Goal: Task Accomplishment & Management: Complete application form

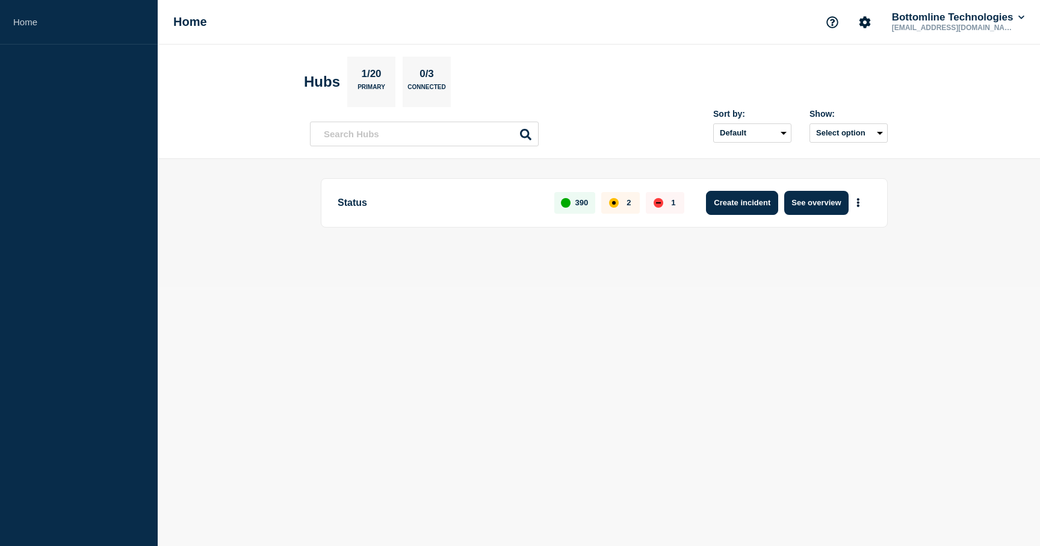
click at [725, 205] on button "Create incident" at bounding box center [742, 203] width 72 height 24
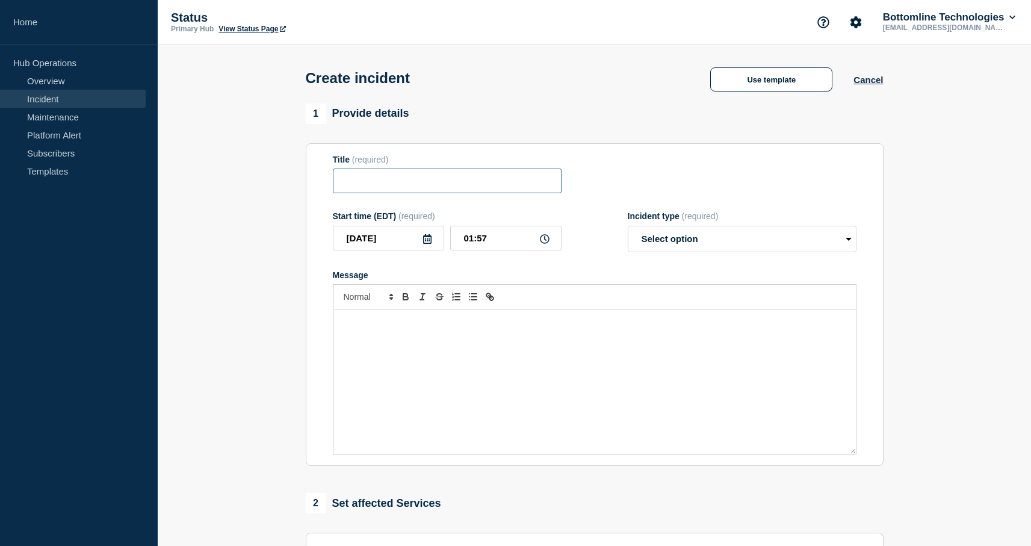
click at [485, 188] on input "Title" at bounding box center [447, 181] width 229 height 25
click at [718, 241] on select "Select option Investigating Identified Monitoring" at bounding box center [742, 239] width 229 height 26
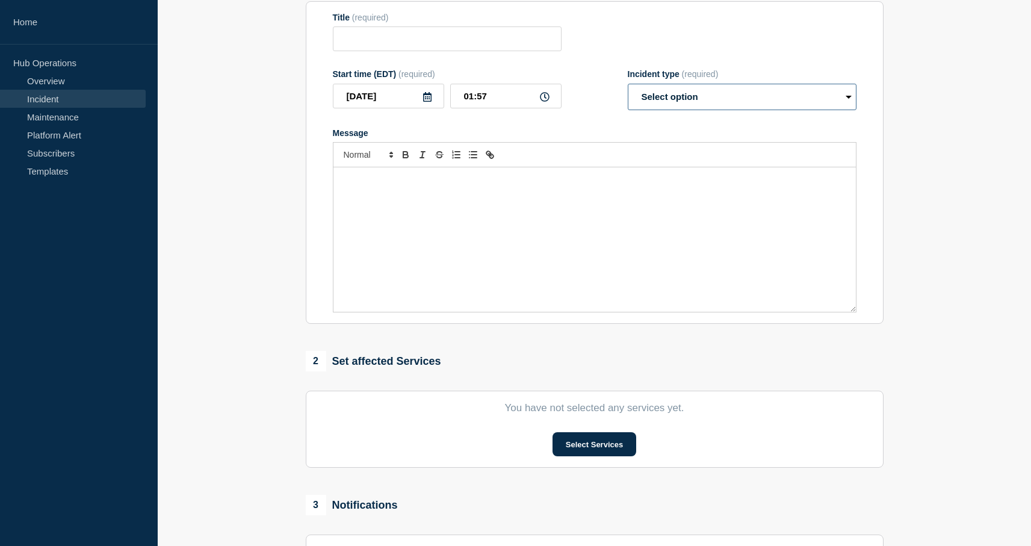
scroll to position [250, 0]
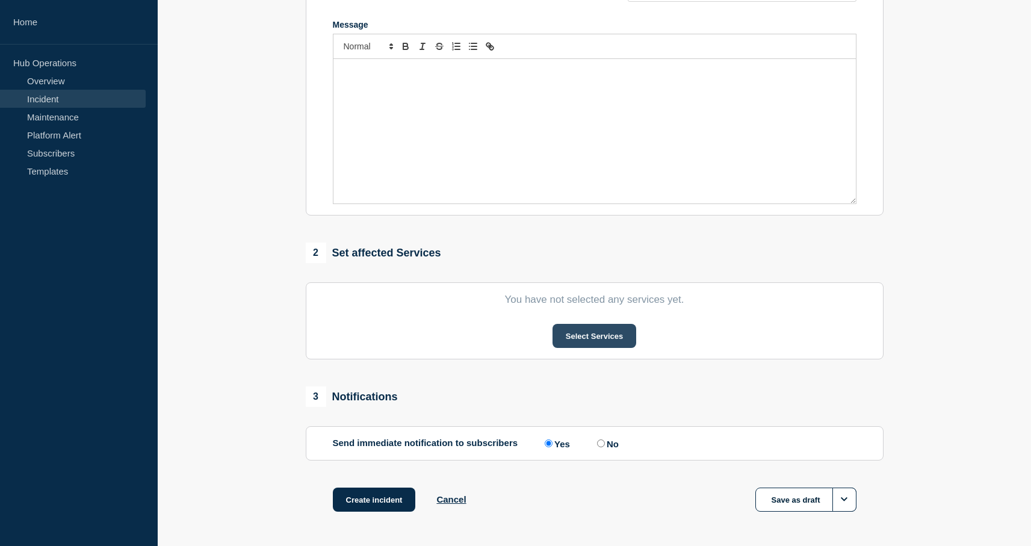
click at [628, 342] on button "Select Services" at bounding box center [595, 336] width 84 height 24
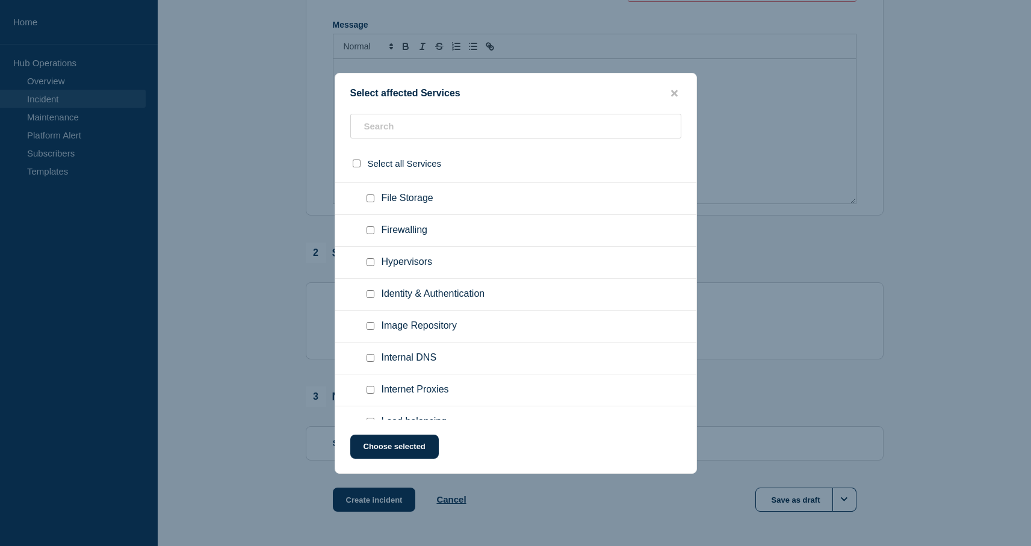
scroll to position [610, 0]
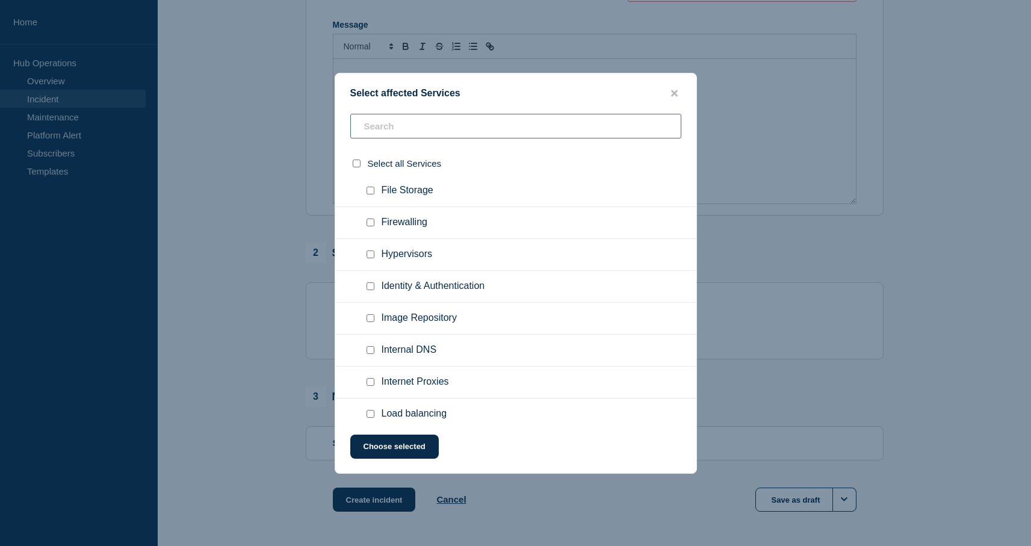
click at [469, 123] on input "text" at bounding box center [515, 126] width 331 height 25
type input "cp"
checkbox input "true"
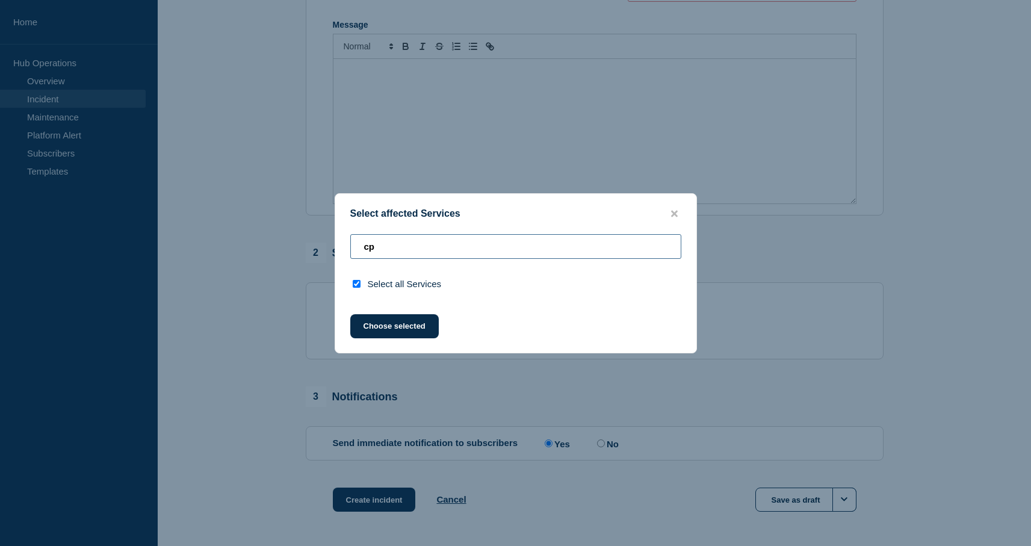
scroll to position [0, 0]
type input "c"
checkbox input "false"
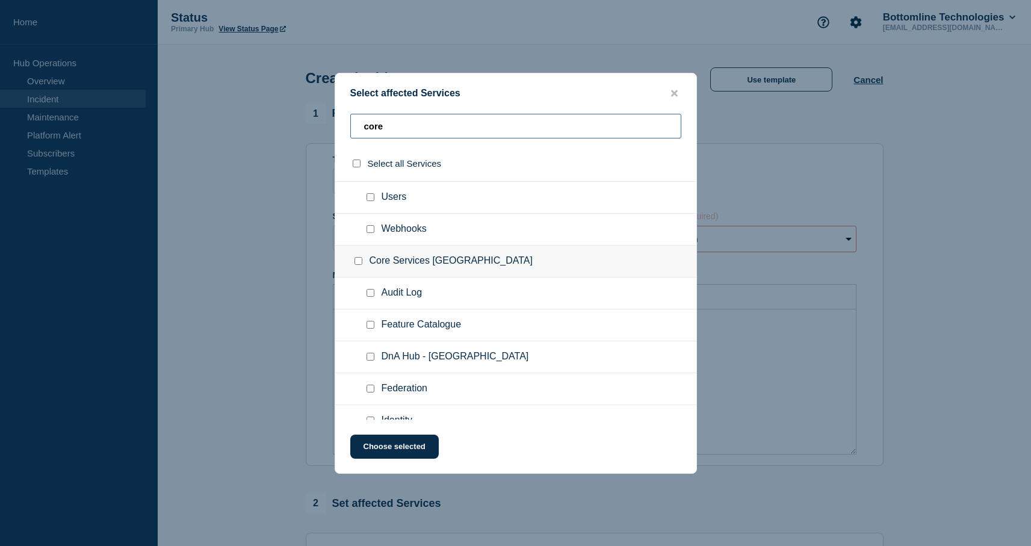
scroll to position [345, 0]
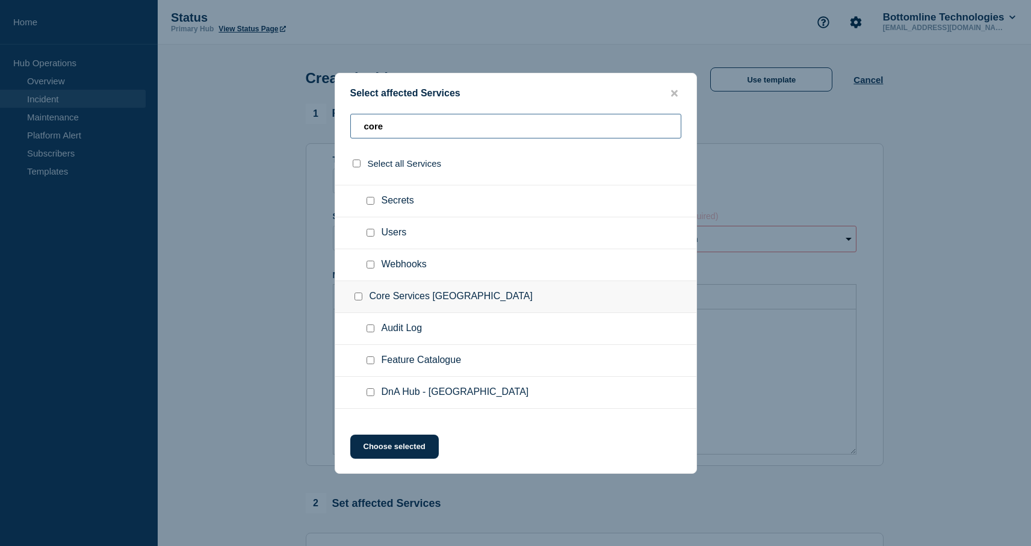
type input "core"
click at [359, 300] on input "Core Services UK checkbox" at bounding box center [358, 297] width 8 height 8
checkbox input "true"
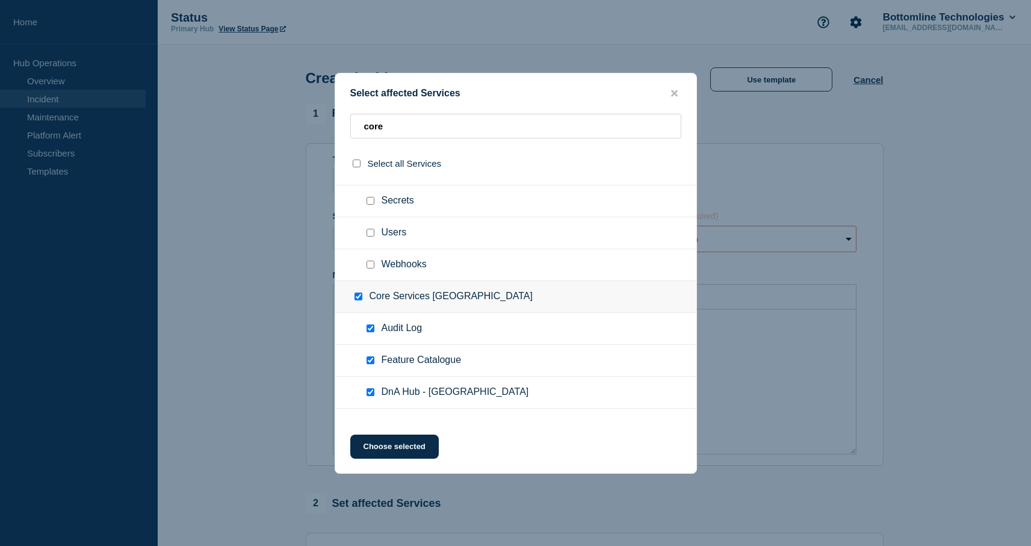
checkbox input "true"
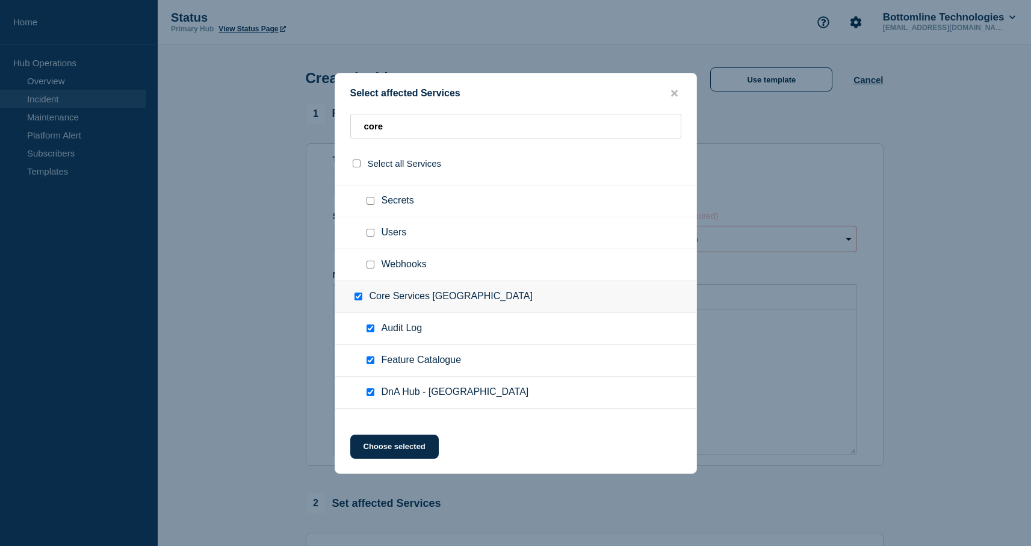
checkbox input "true"
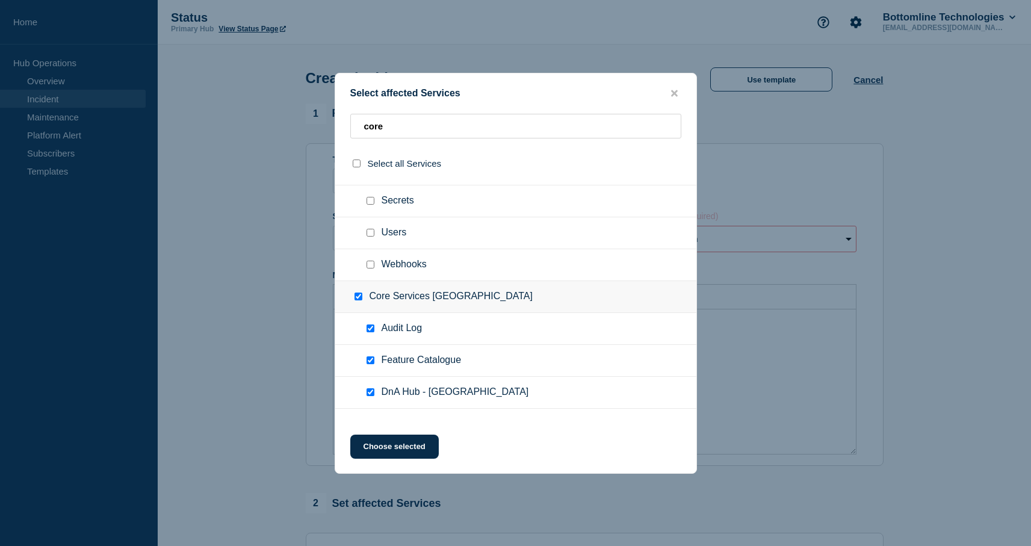
scroll to position [763, 0]
click at [357, 297] on input "Core Services US checkbox" at bounding box center [358, 293] width 8 height 8
checkbox input "true"
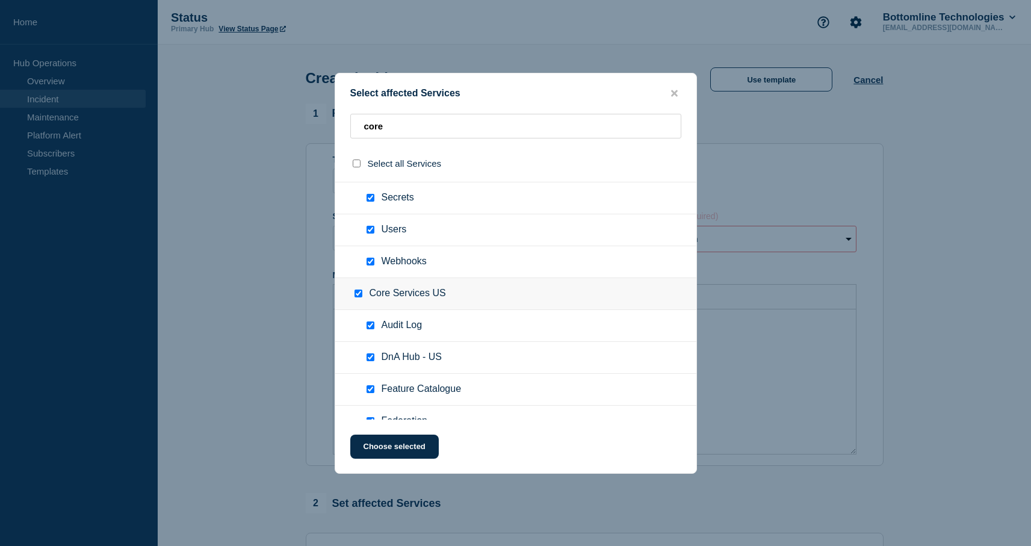
checkbox input "true"
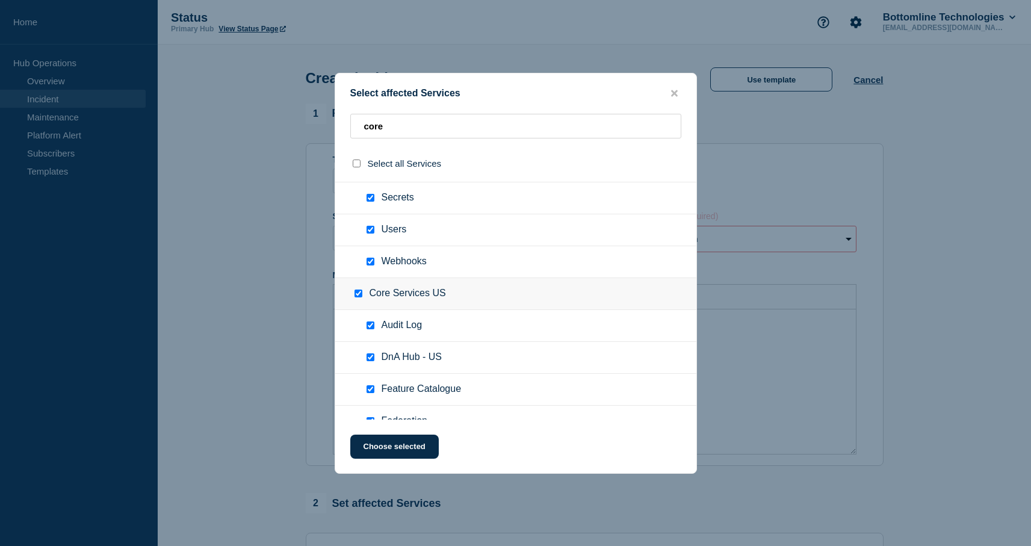
checkbox input "true"
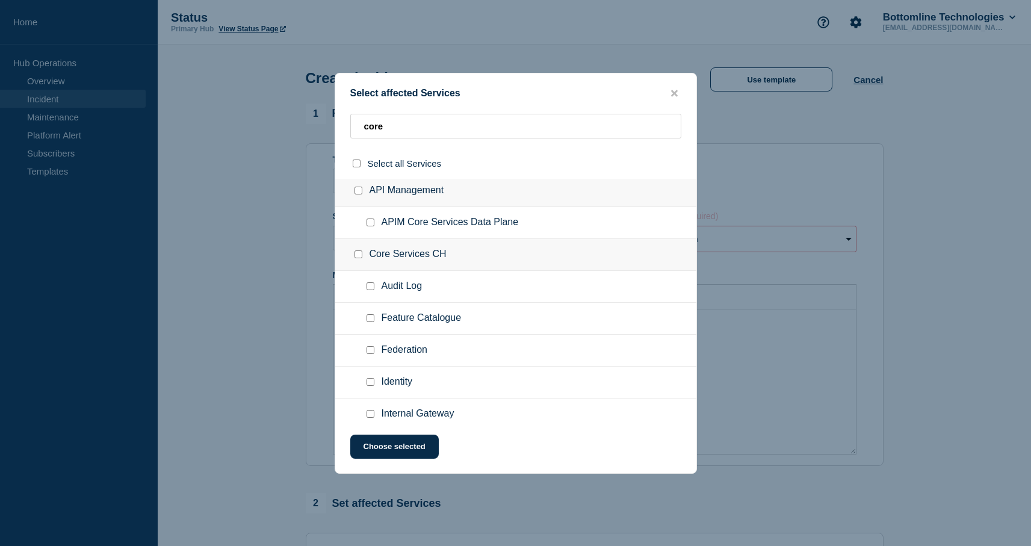
scroll to position [3, 0]
click at [356, 258] on input "Core Services CH checkbox" at bounding box center [358, 256] width 8 height 8
checkbox input "true"
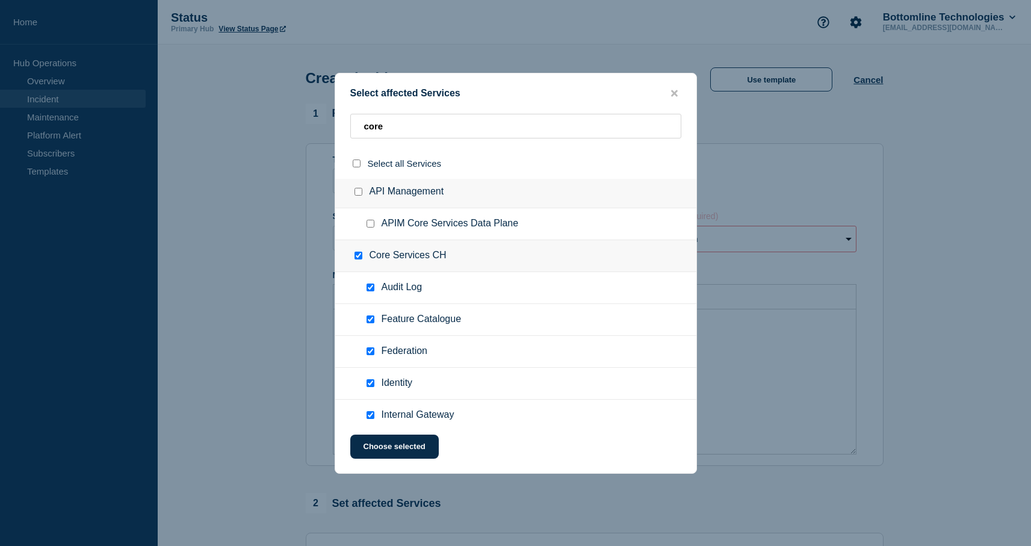
checkbox input "true"
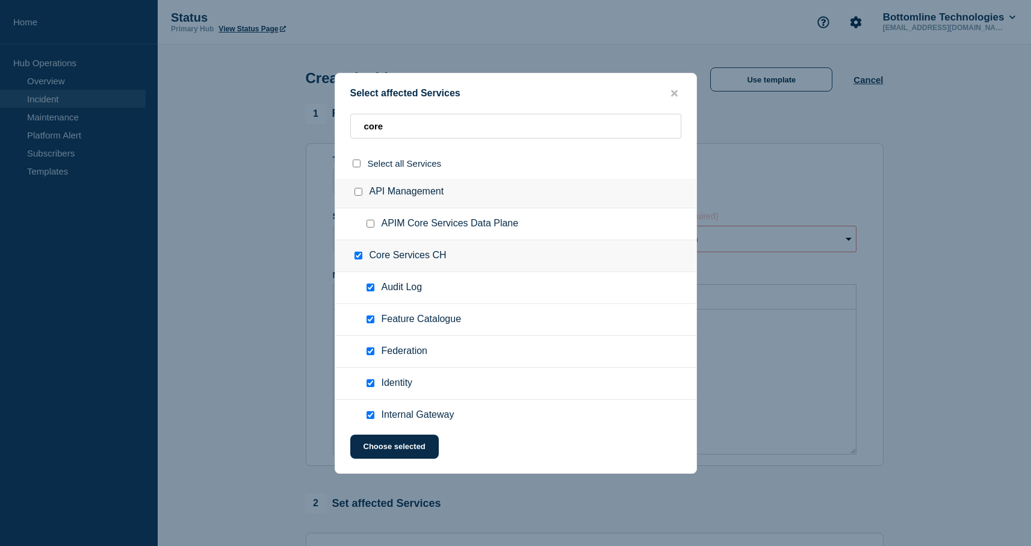
checkbox input "true"
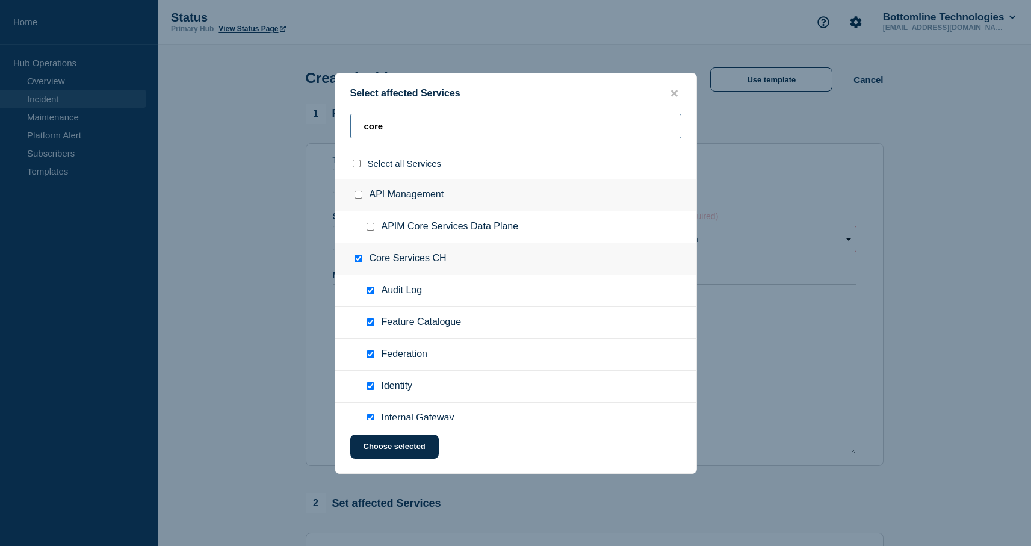
click at [409, 132] on input "core" at bounding box center [515, 126] width 331 height 25
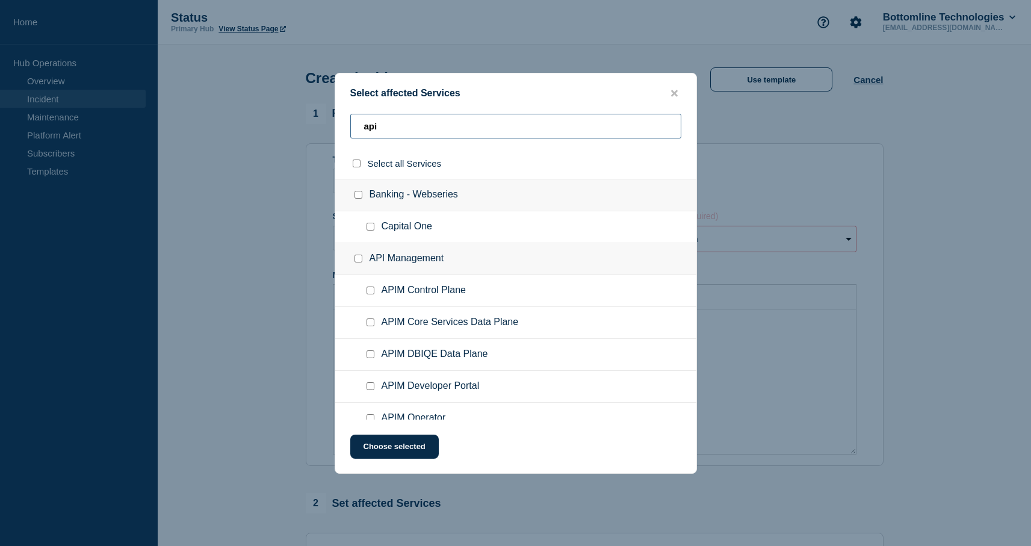
type input "api"
click at [355, 262] on input "API Management checkbox" at bounding box center [358, 259] width 8 height 8
checkbox input "true"
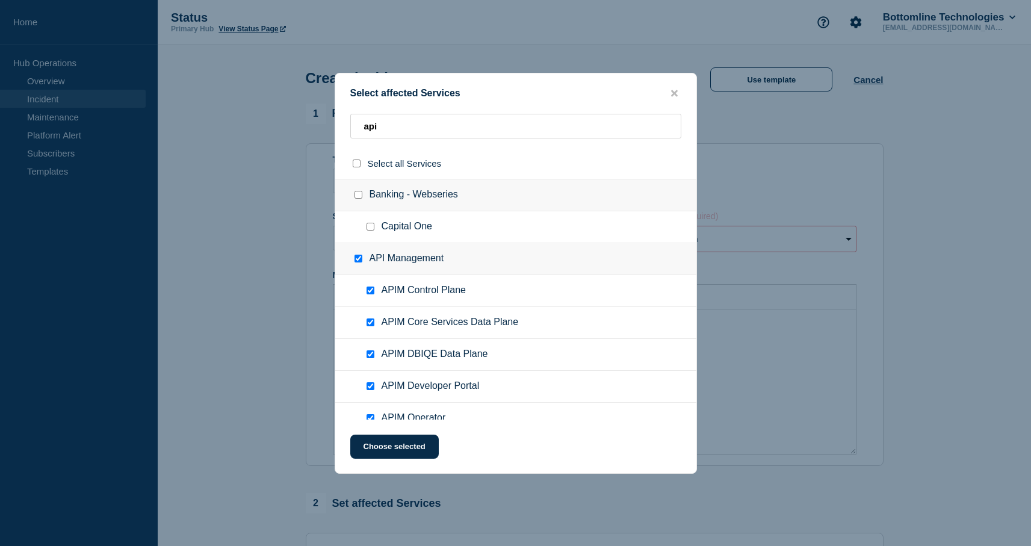
checkbox input "true"
click at [399, 450] on button "Choose selected" at bounding box center [394, 447] width 88 height 24
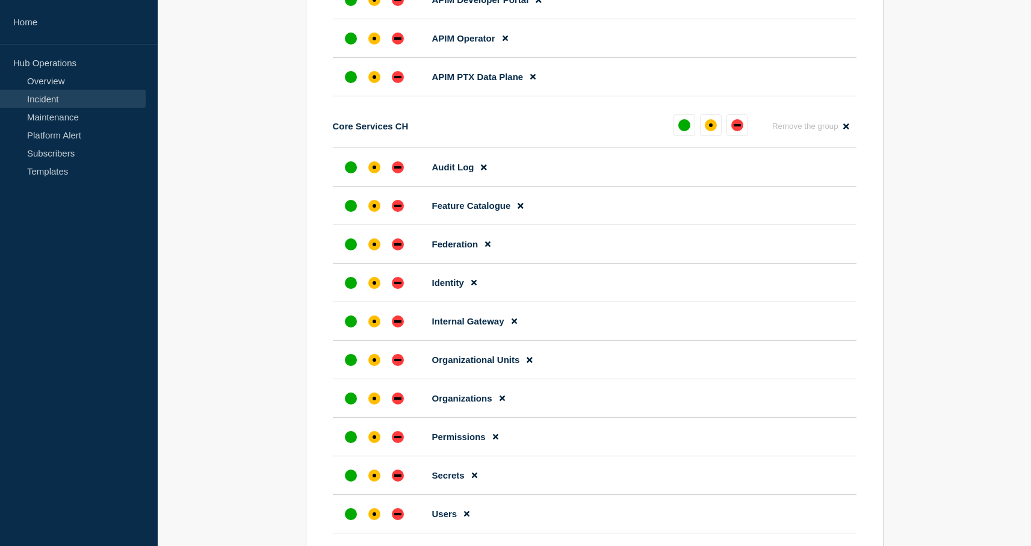
scroll to position [289, 0]
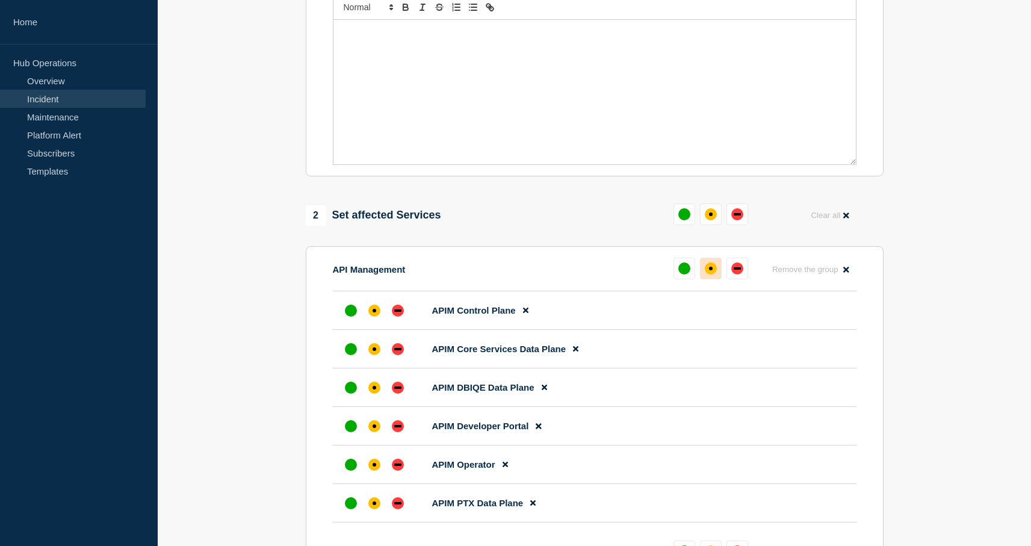
click at [704, 279] on button at bounding box center [711, 269] width 22 height 22
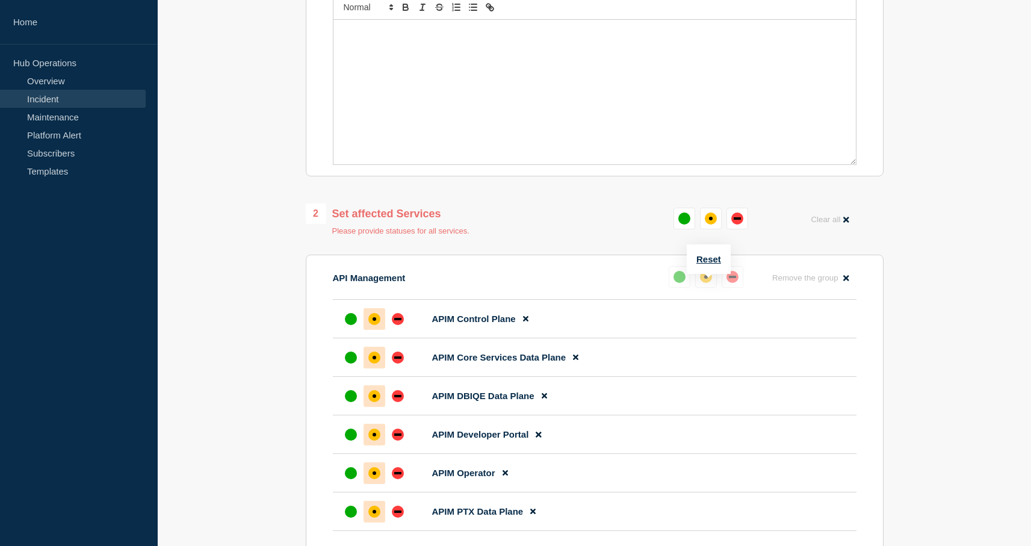
click at [678, 283] on div "up" at bounding box center [679, 277] width 12 height 12
click at [726, 283] on div "down" at bounding box center [732, 277] width 12 height 12
click at [737, 224] on div "down" at bounding box center [737, 218] width 12 height 12
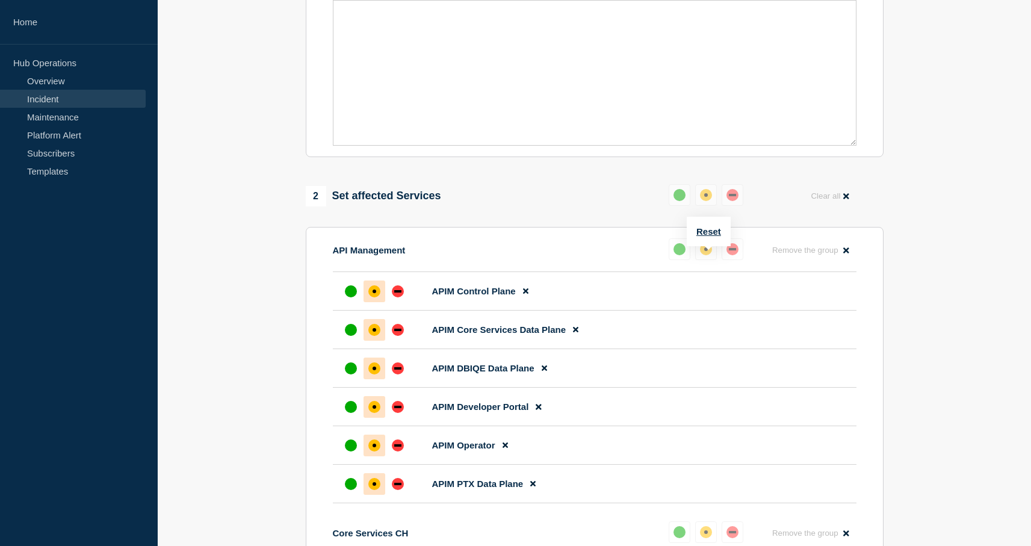
scroll to position [490, 0]
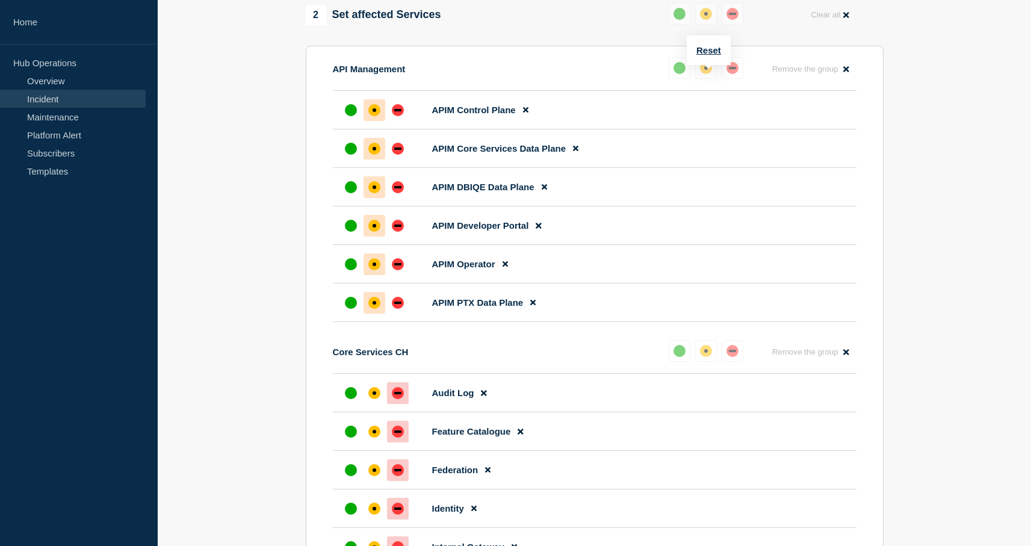
click at [709, 57] on div "Reset" at bounding box center [709, 50] width 44 height 29
click at [710, 53] on button "Reset" at bounding box center [708, 50] width 25 height 10
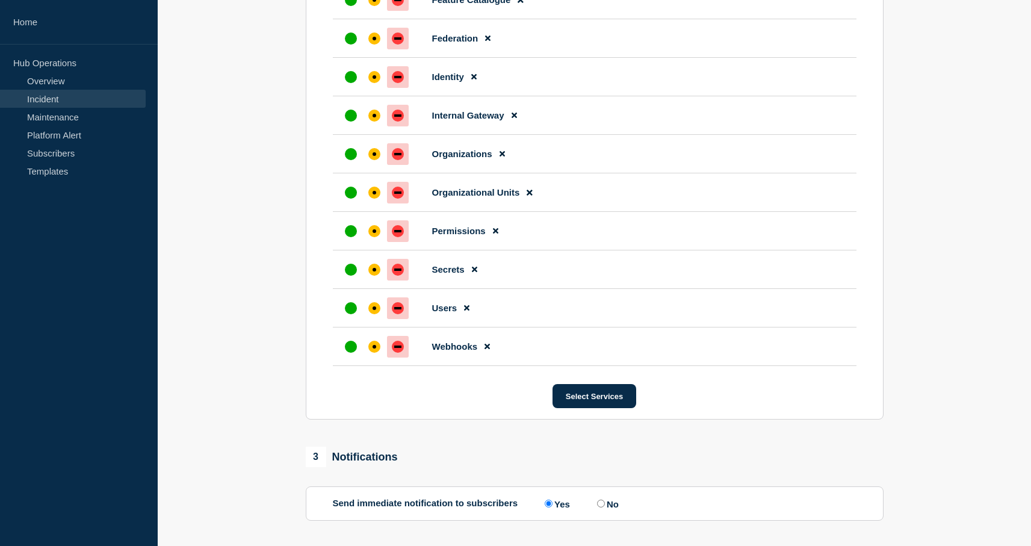
scroll to position [2162, 0]
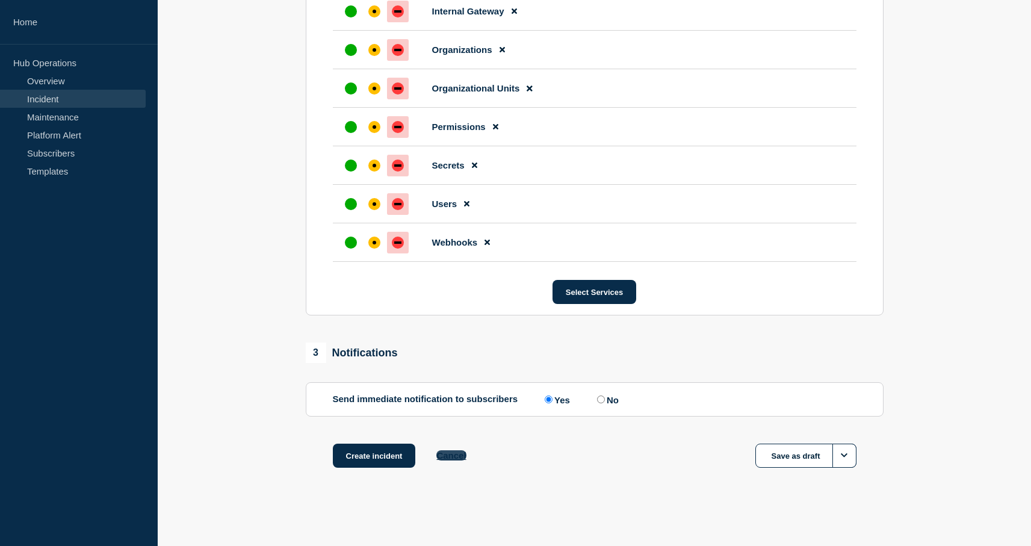
click at [459, 450] on button "Cancel" at bounding box center [450, 455] width 29 height 10
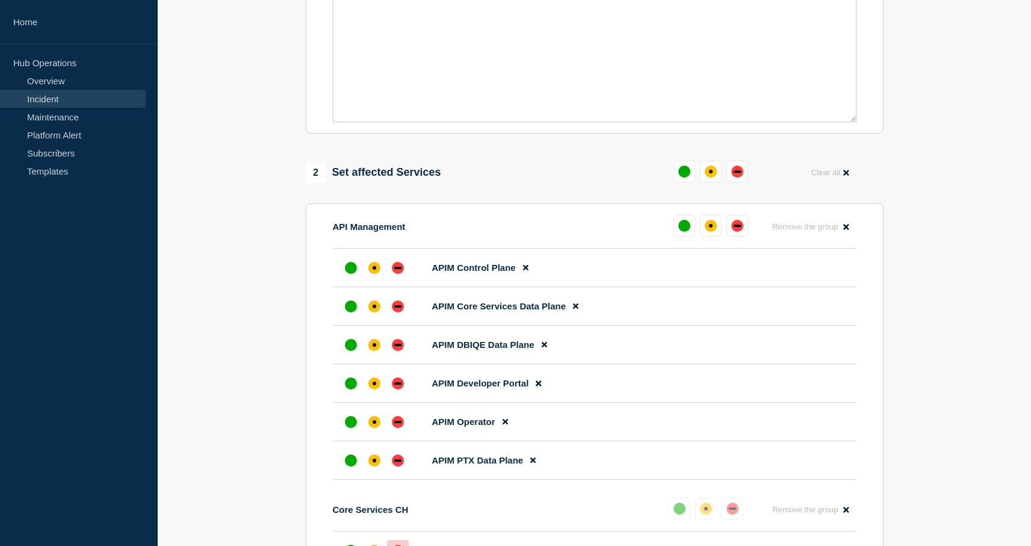
scroll to position [329, 0]
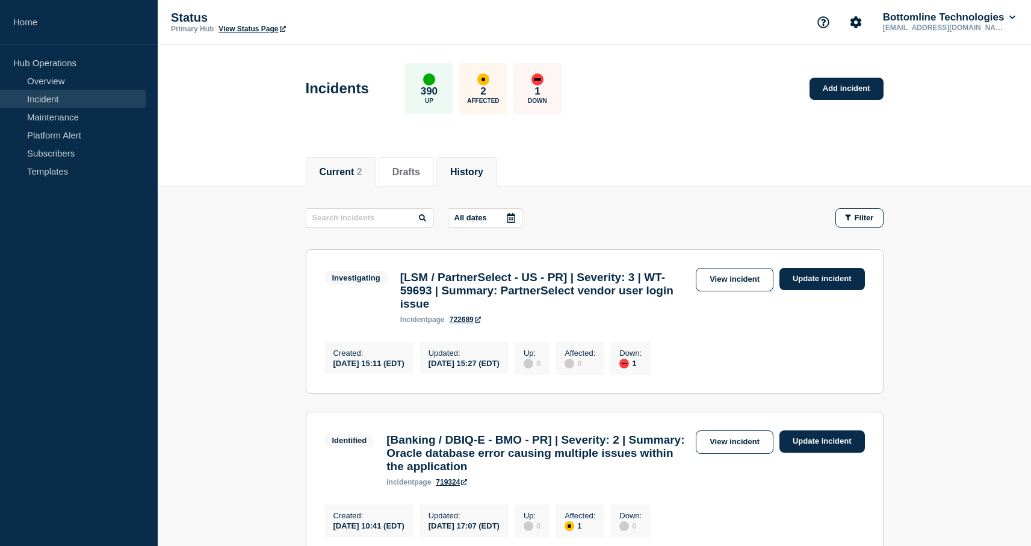
click at [468, 170] on button "History" at bounding box center [466, 172] width 33 height 11
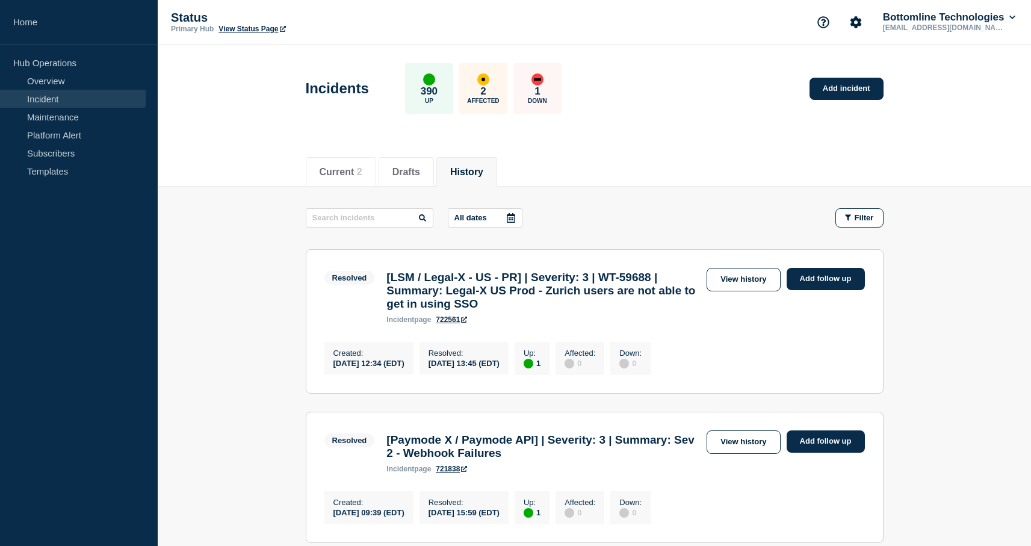
click at [474, 173] on button "History" at bounding box center [466, 172] width 33 height 11
click at [861, 221] on span "Filter" at bounding box center [864, 217] width 19 height 9
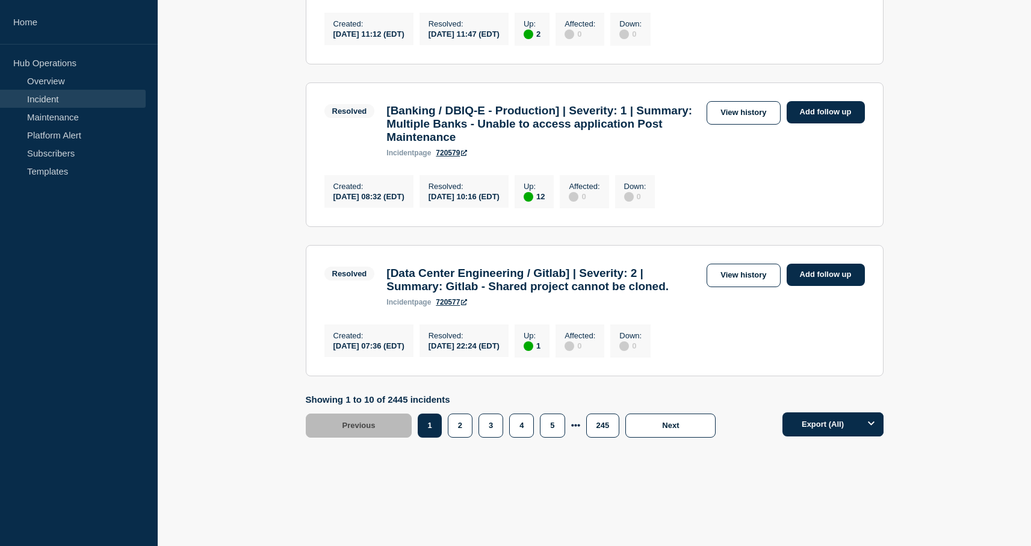
scroll to position [1708, 0]
click at [461, 418] on button "2" at bounding box center [460, 425] width 25 height 24
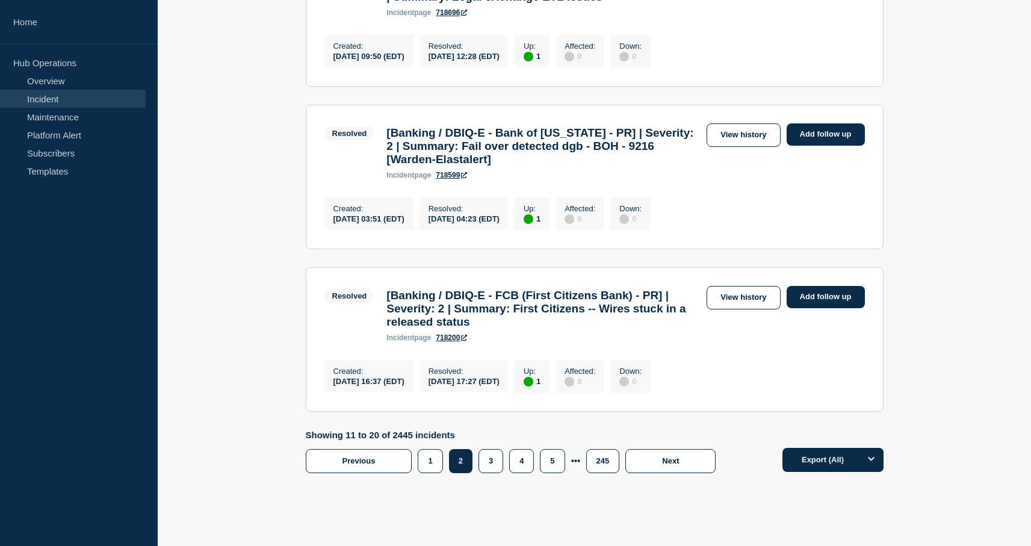
scroll to position [1692, 0]
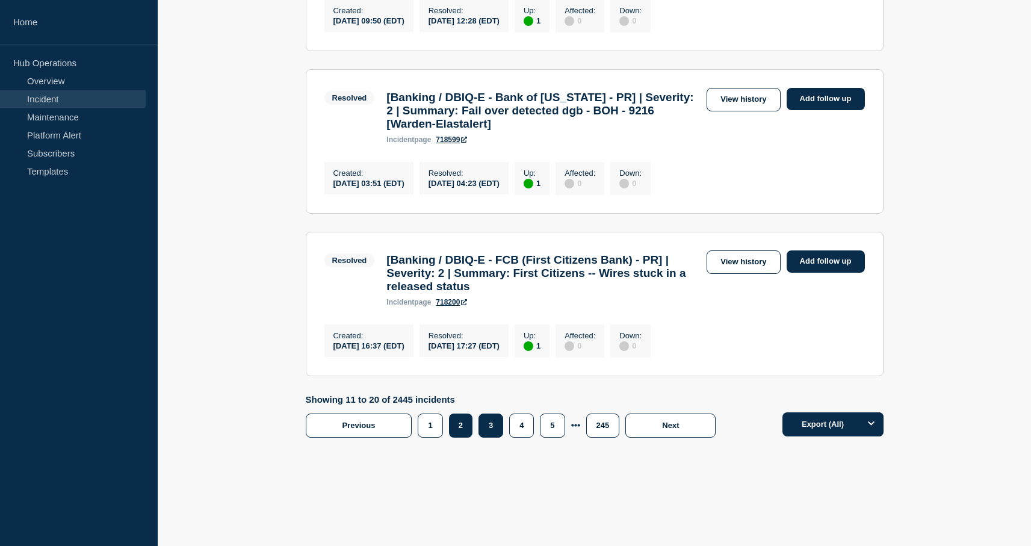
click at [486, 429] on button "3" at bounding box center [490, 425] width 25 height 24
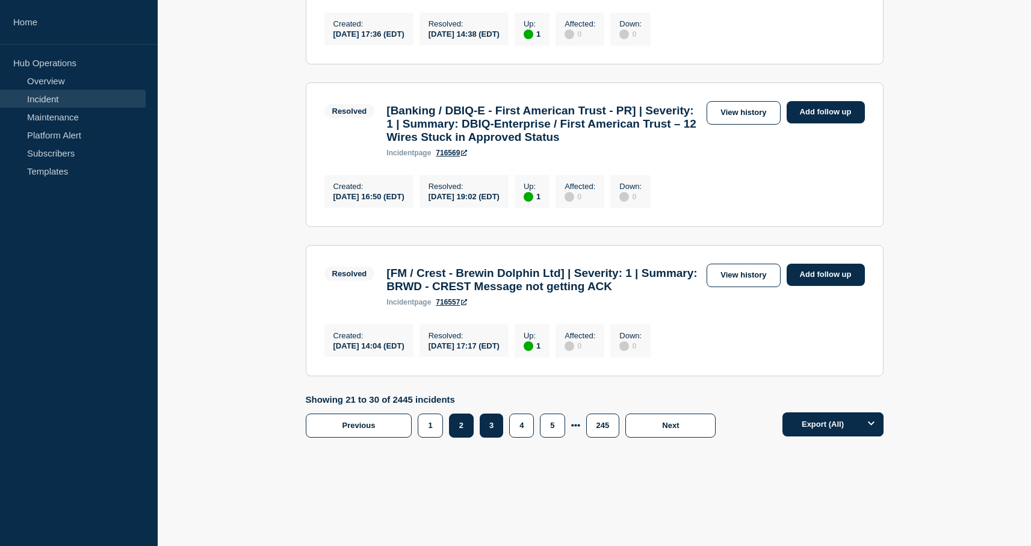
click at [463, 438] on button "2" at bounding box center [461, 425] width 25 height 24
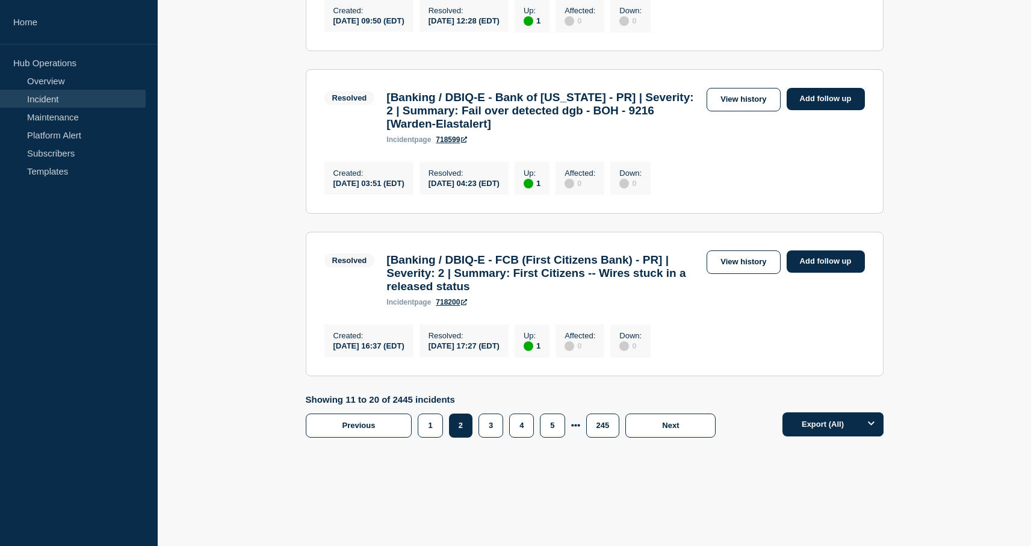
scroll to position [1692, 0]
click at [481, 427] on button "3" at bounding box center [490, 425] width 25 height 24
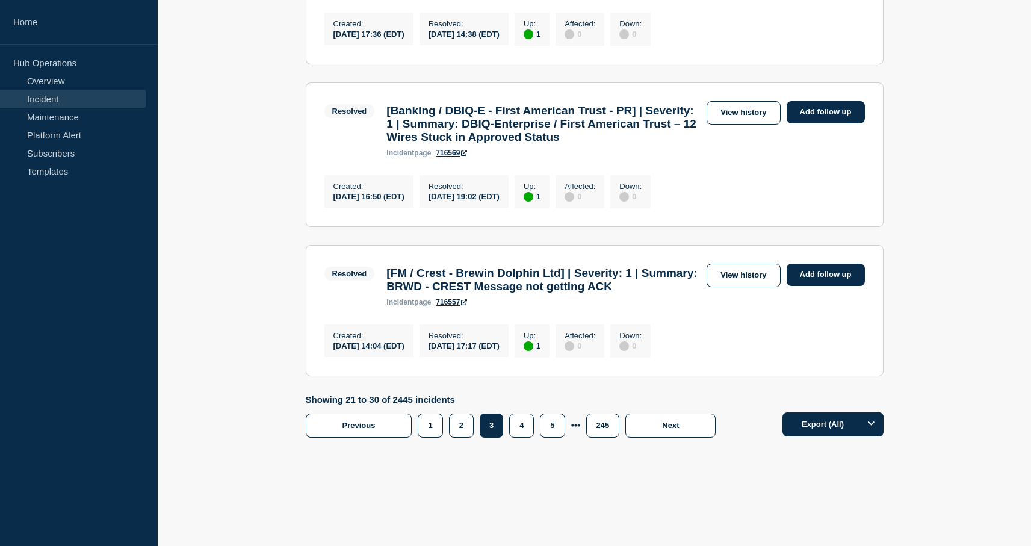
scroll to position [1708, 0]
click at [519, 428] on button "4" at bounding box center [521, 425] width 25 height 24
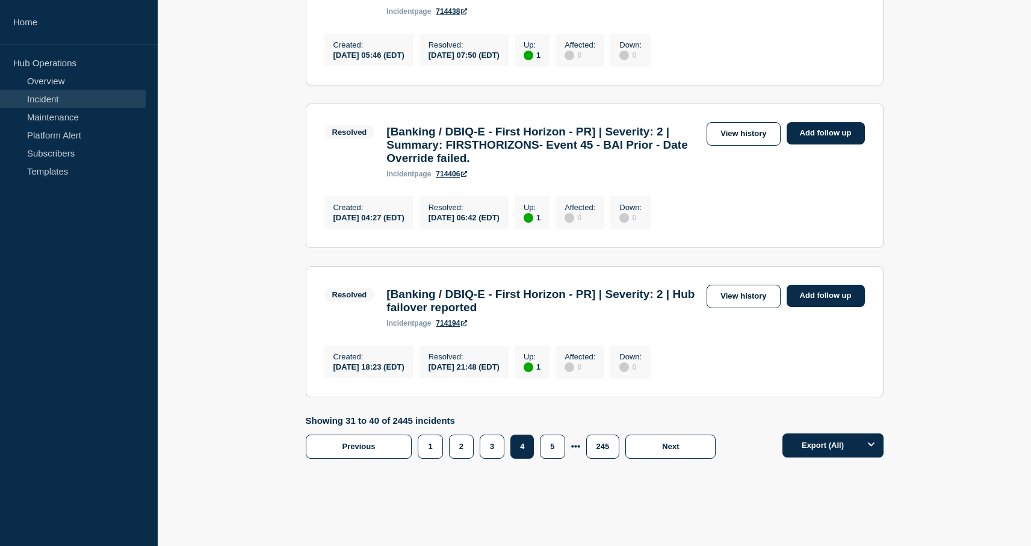
scroll to position [1739, 0]
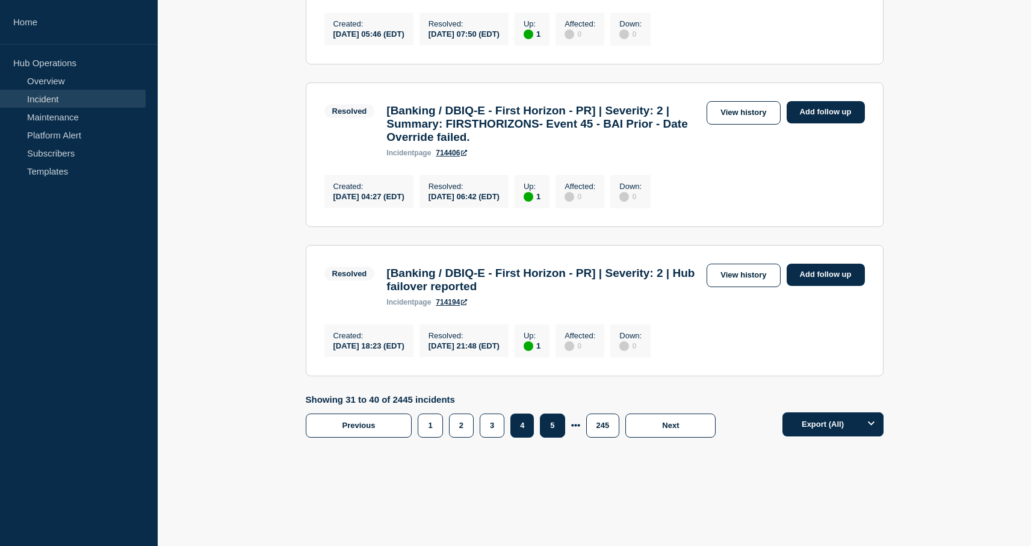
click at [547, 426] on button "5" at bounding box center [552, 425] width 25 height 24
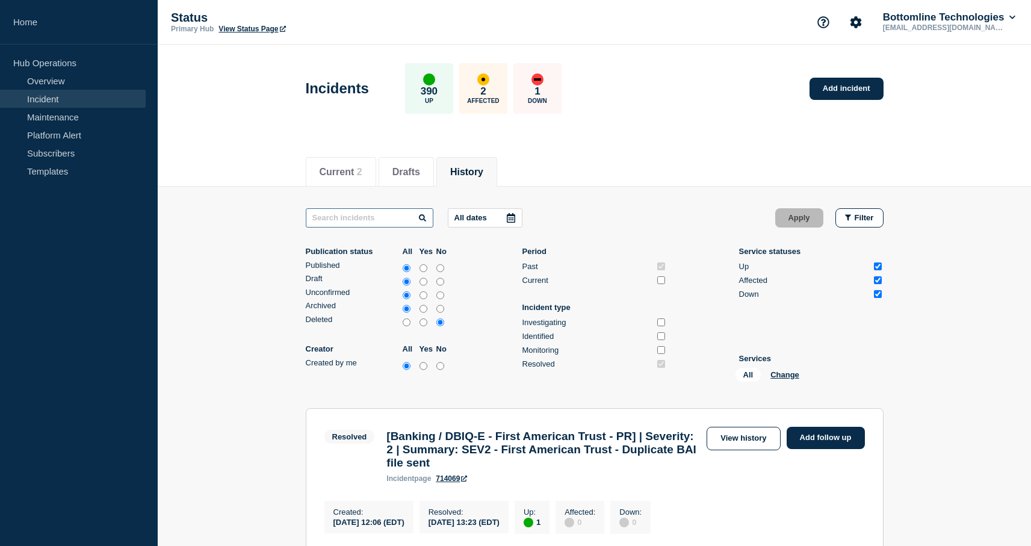
click at [401, 212] on input "text" at bounding box center [370, 217] width 128 height 19
type input "core"
click at [479, 181] on li "History" at bounding box center [466, 171] width 61 height 29
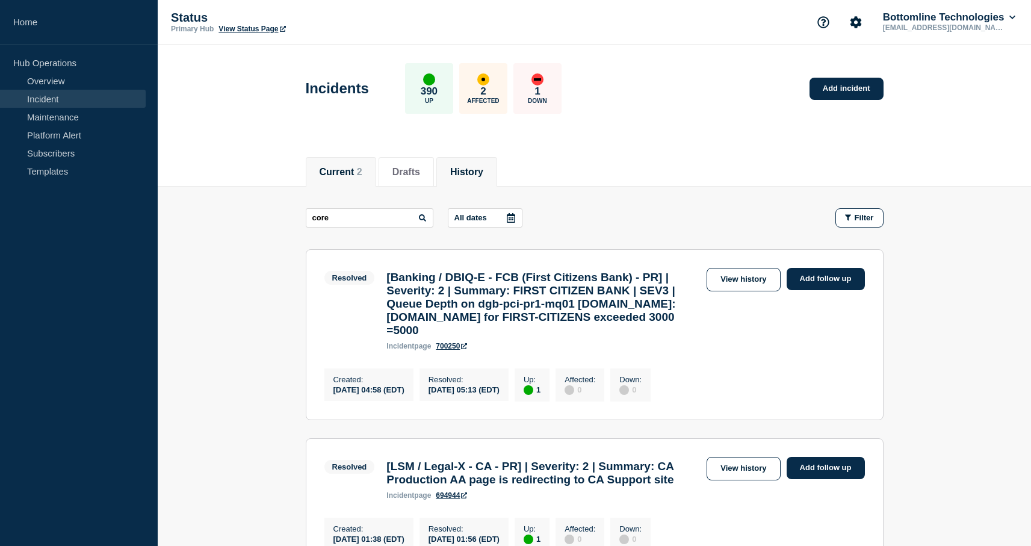
click at [346, 163] on li "Current 2" at bounding box center [341, 171] width 70 height 29
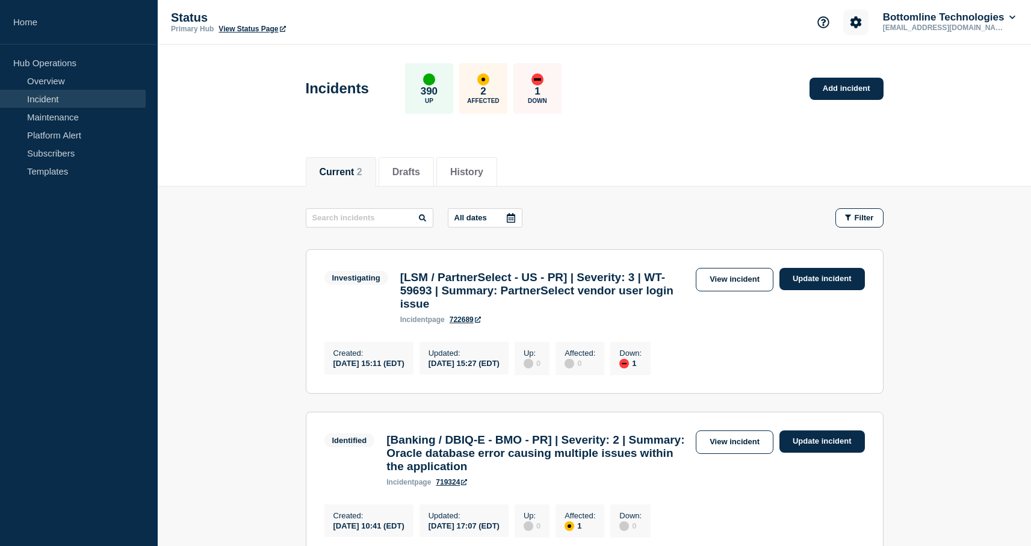
click at [852, 17] on icon "Account settings" at bounding box center [856, 22] width 12 height 12
click at [728, 110] on div "Incidents 390 Up 2 Affected 1 Down Add incident" at bounding box center [594, 84] width 605 height 73
click at [77, 69] on p "Hub Operations" at bounding box center [79, 63] width 158 height 18
click at [73, 78] on link "Overview" at bounding box center [73, 81] width 146 height 18
